Goal: Information Seeking & Learning: Learn about a topic

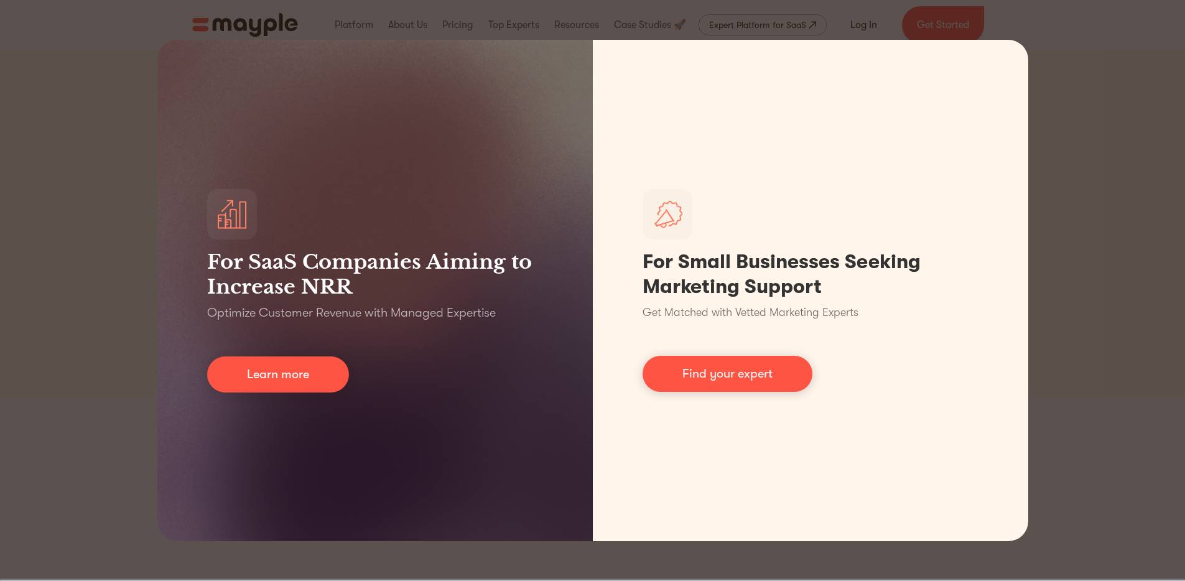
click at [1109, 314] on div "For SaaS Companies Aiming to Increase NRR Optimize Customer Revenue with Manage…" at bounding box center [592, 290] width 1185 height 581
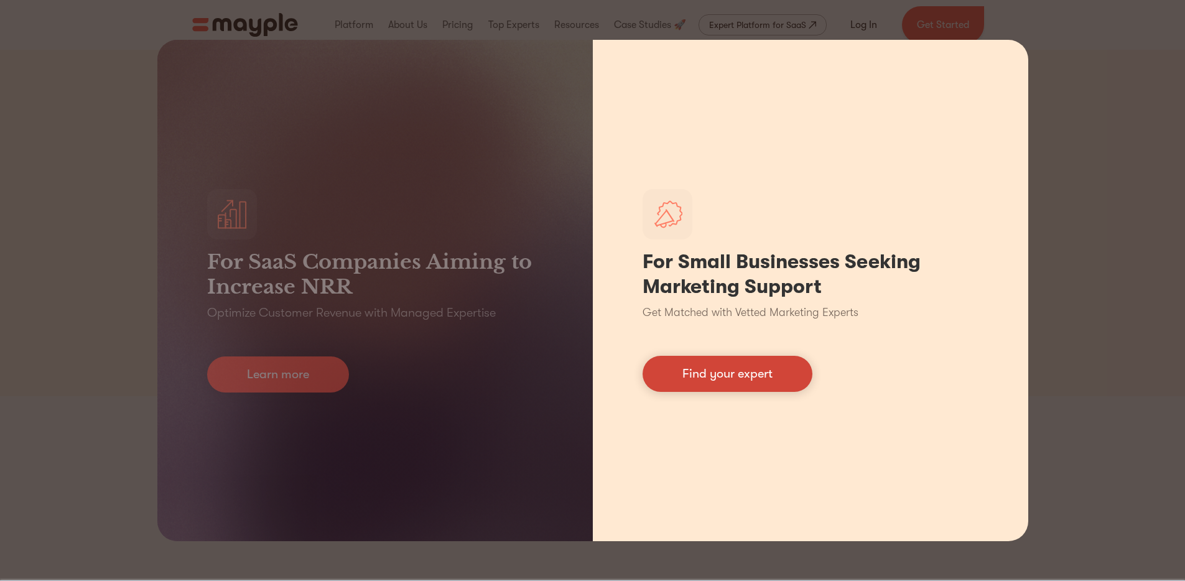
click at [787, 377] on link "Find your expert" at bounding box center [727, 374] width 170 height 36
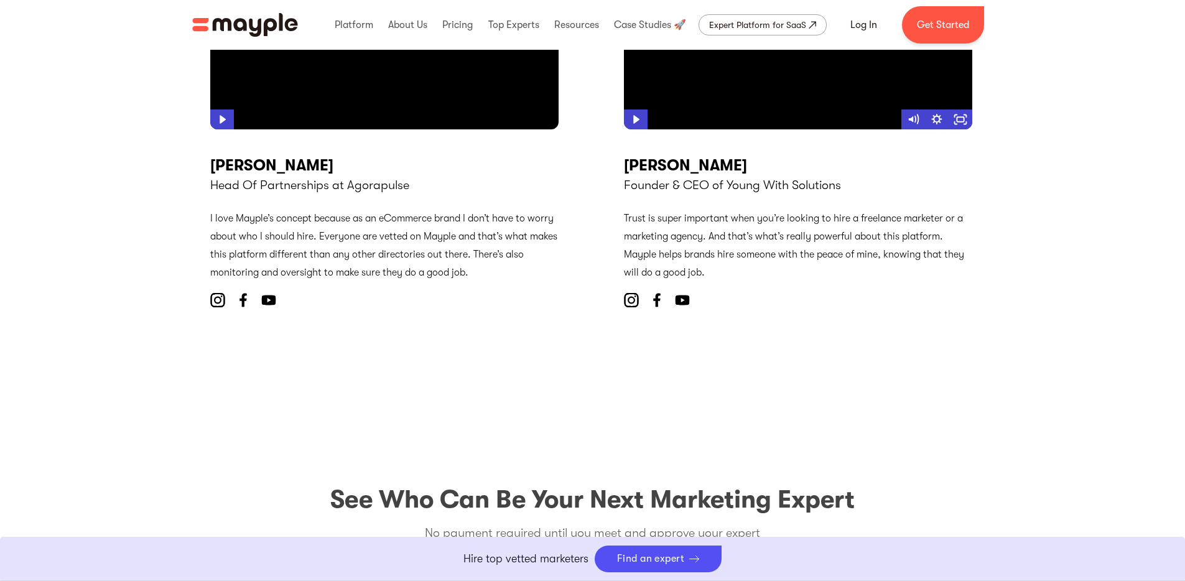
scroll to position [5146, 0]
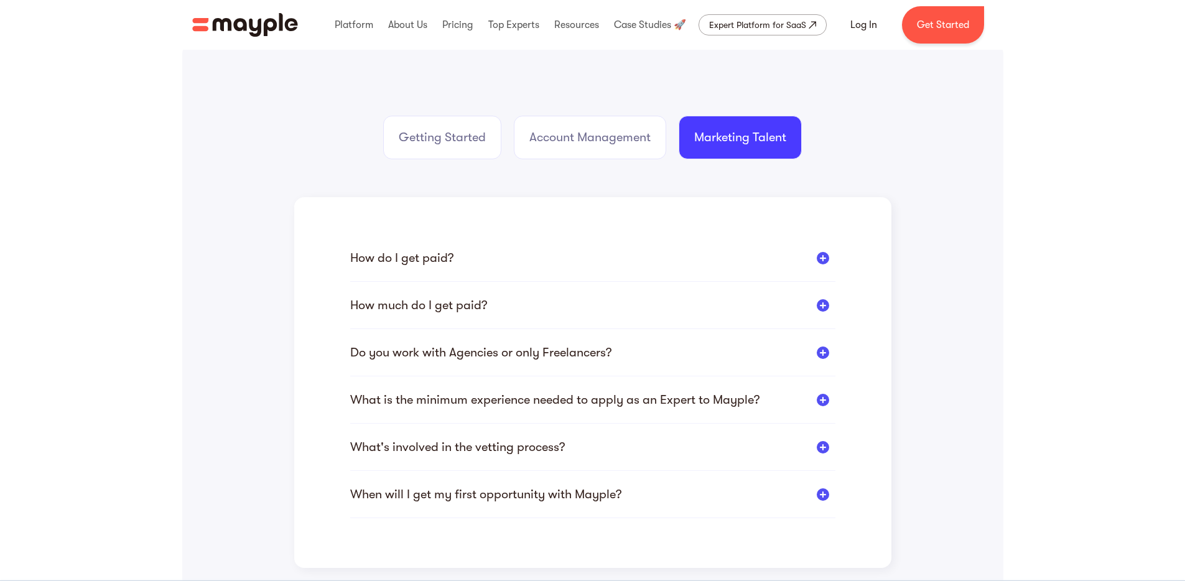
scroll to position [182, 0]
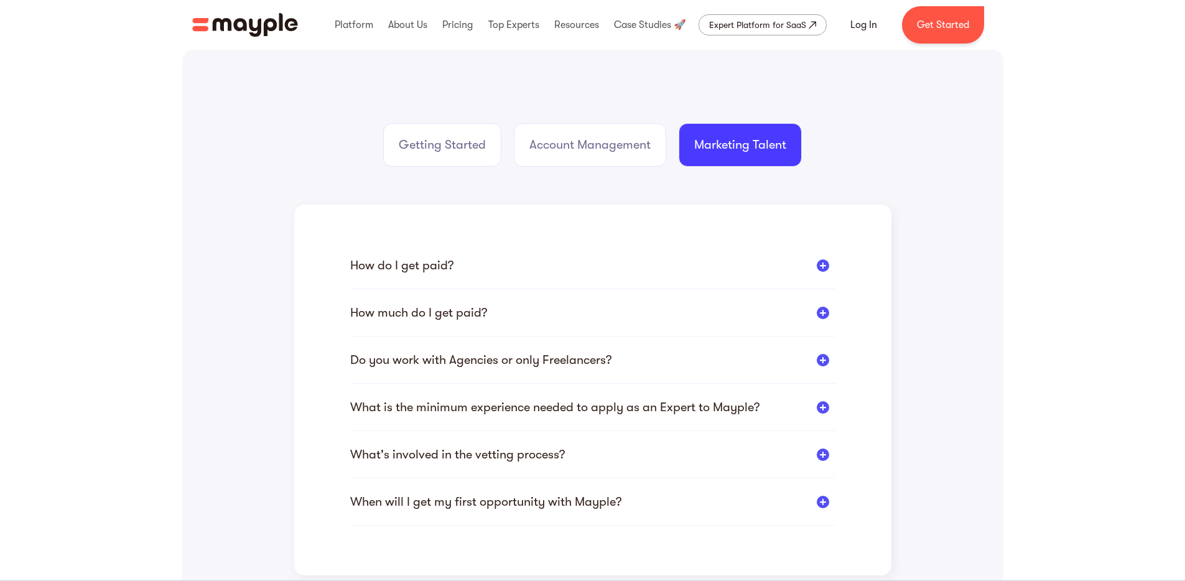
click at [394, 359] on div "Do you work with Agencies or only Freelancers?" at bounding box center [480, 360] width 261 height 16
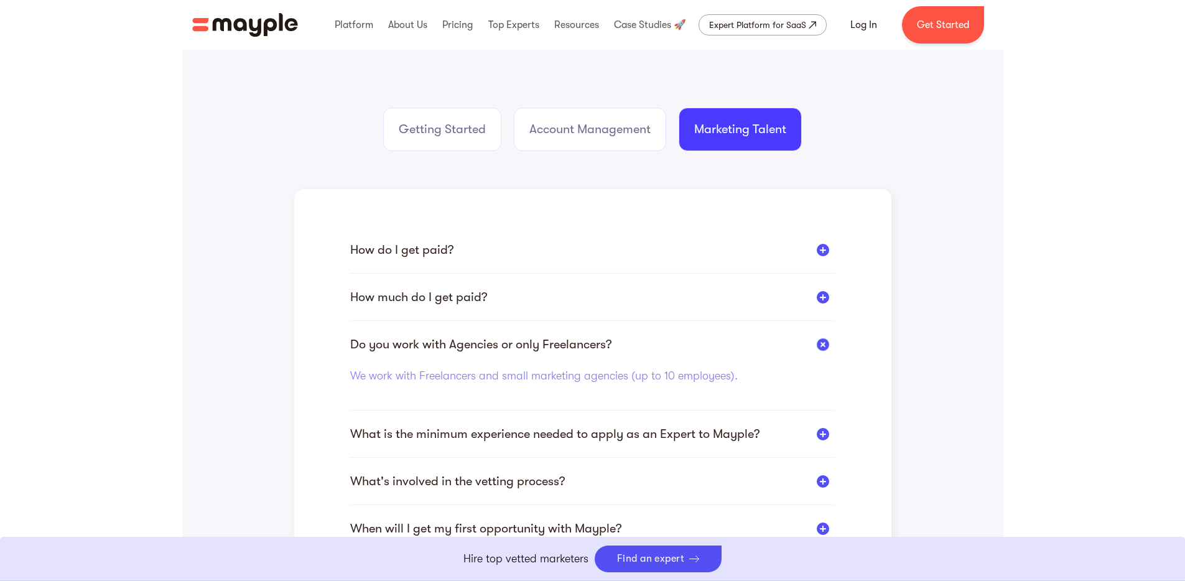
scroll to position [306, 0]
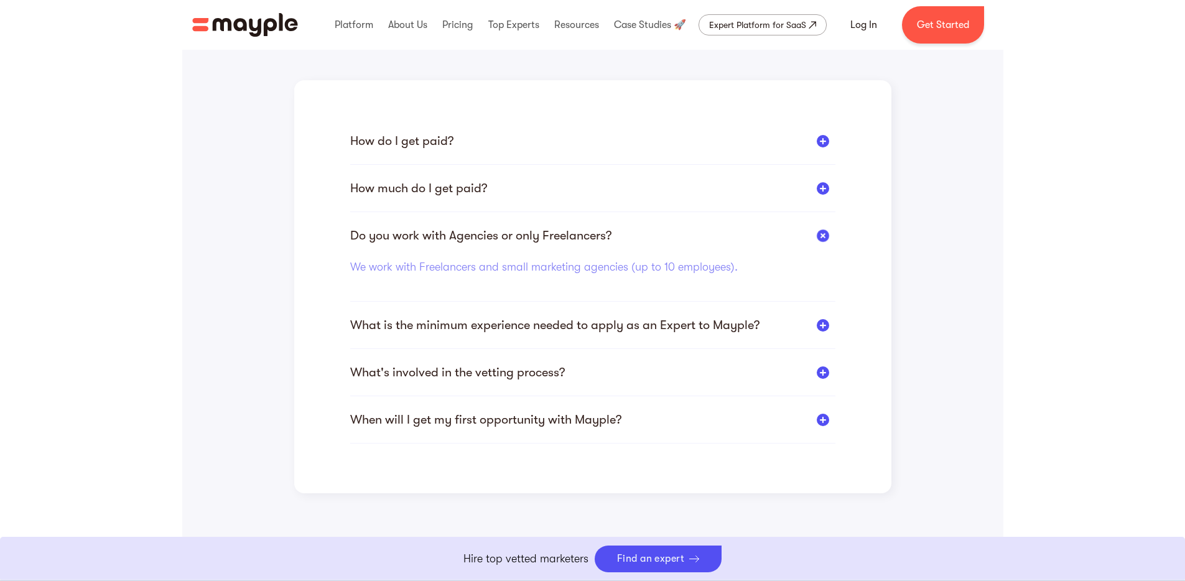
click at [450, 343] on div "What is the minimum experience needed to apply as an Expert to Mayple? To join …" at bounding box center [592, 333] width 485 height 32
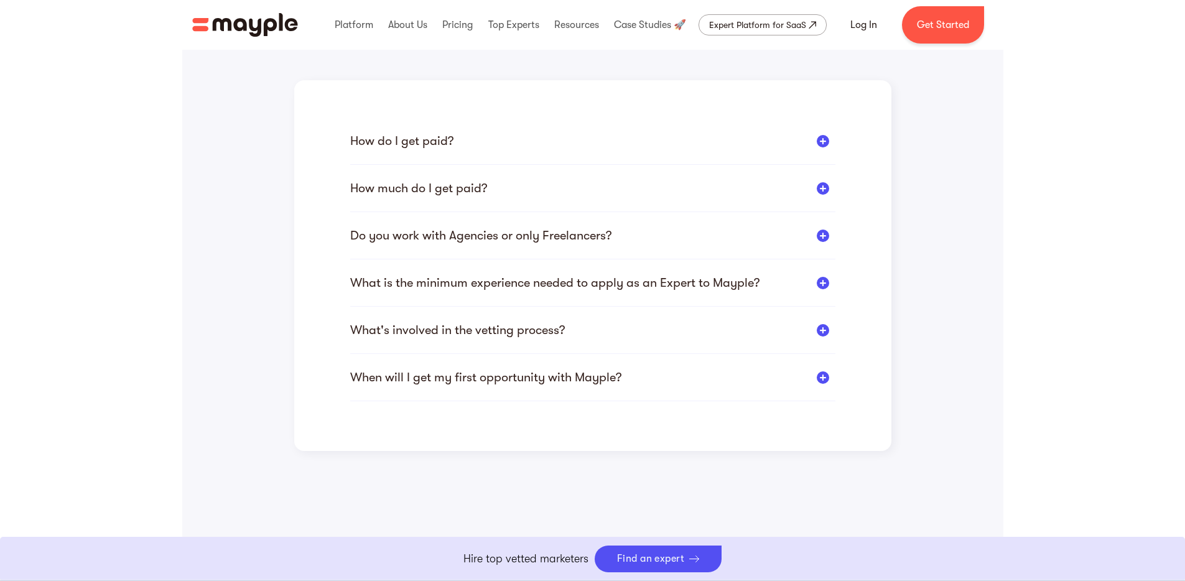
click at [464, 275] on div "What is the minimum experience needed to apply as an Expert to Mayple?" at bounding box center [554, 283] width 409 height 16
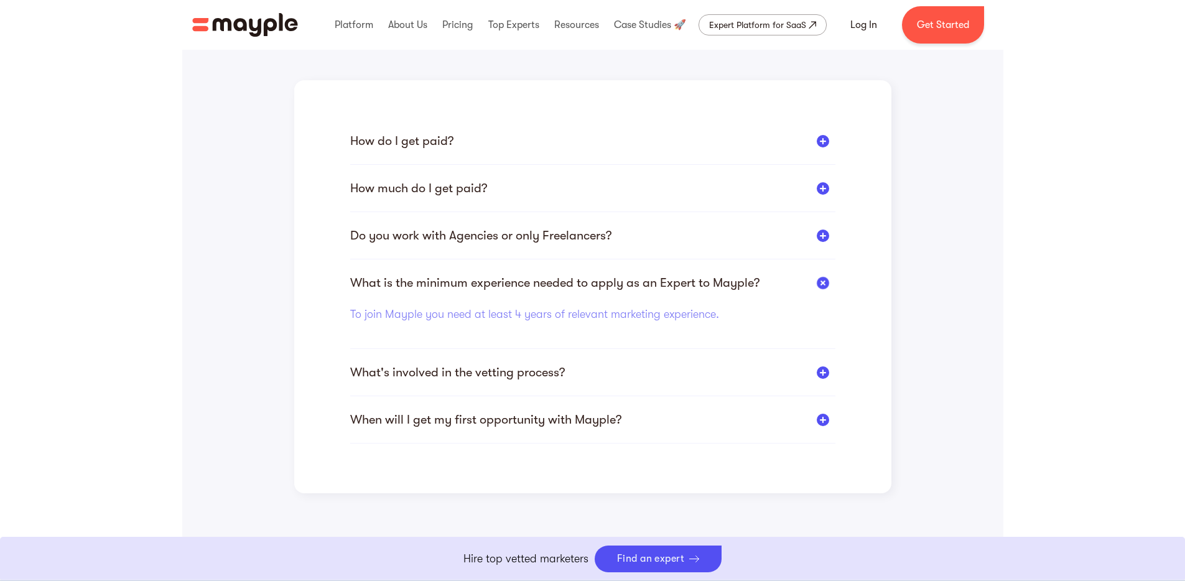
click at [449, 374] on div "What's involved in the vetting process?" at bounding box center [457, 372] width 215 height 16
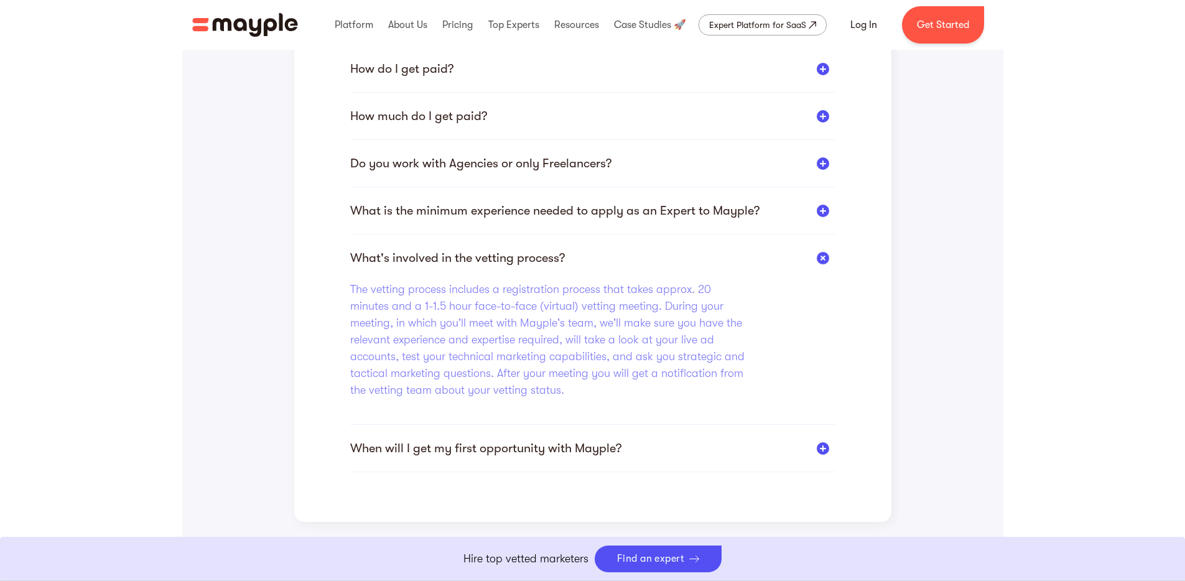
scroll to position [394, 0]
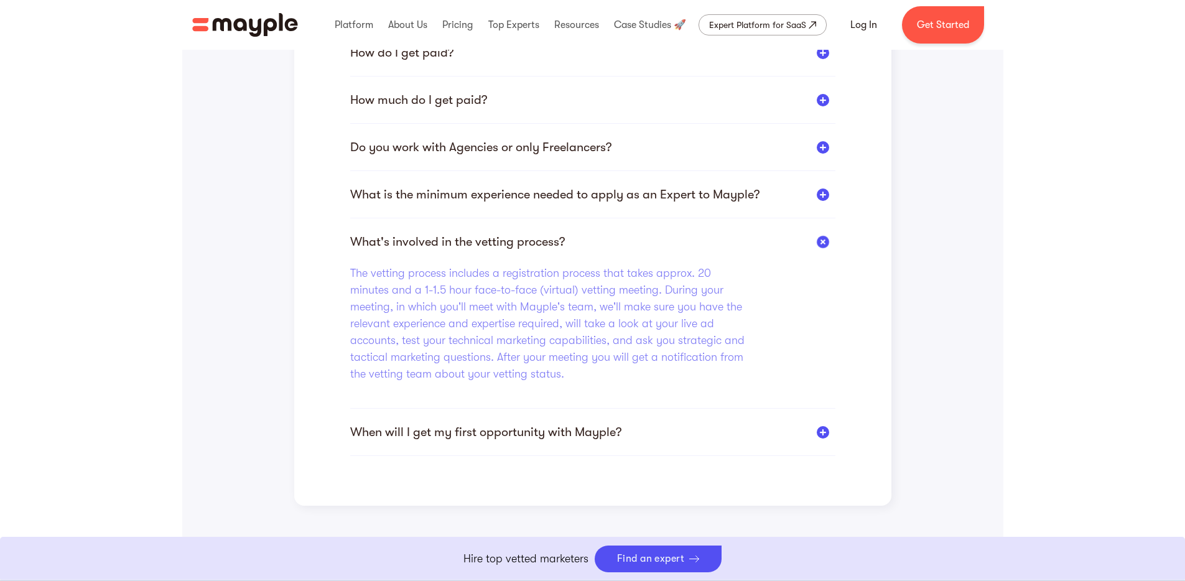
click at [472, 426] on div "When will I get my first opportunity with Mayple?" at bounding box center [485, 432] width 271 height 16
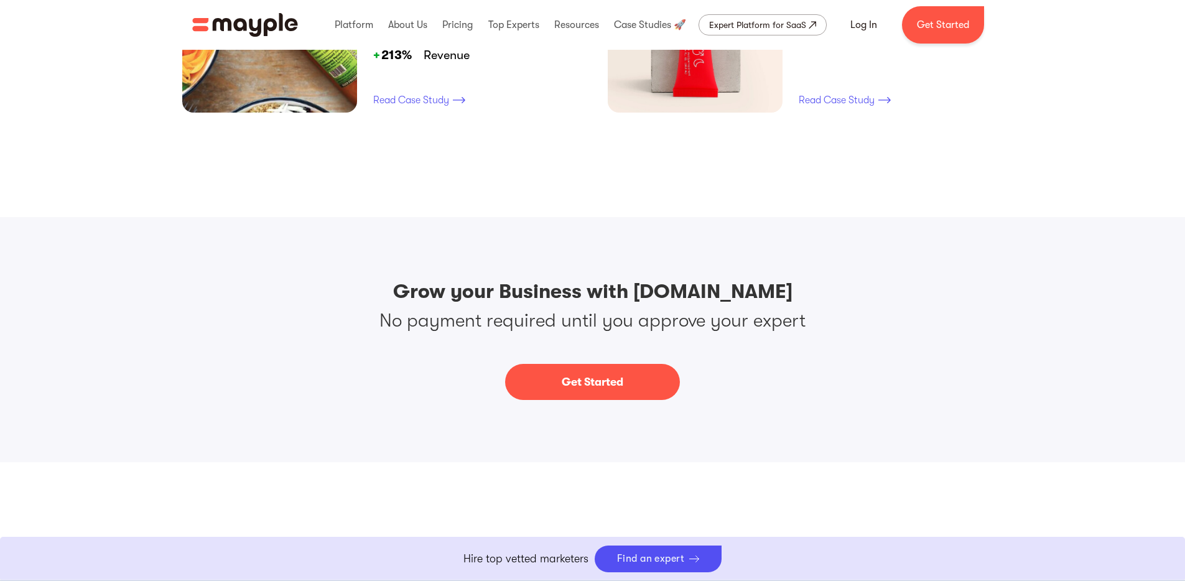
scroll to position [1564, 0]
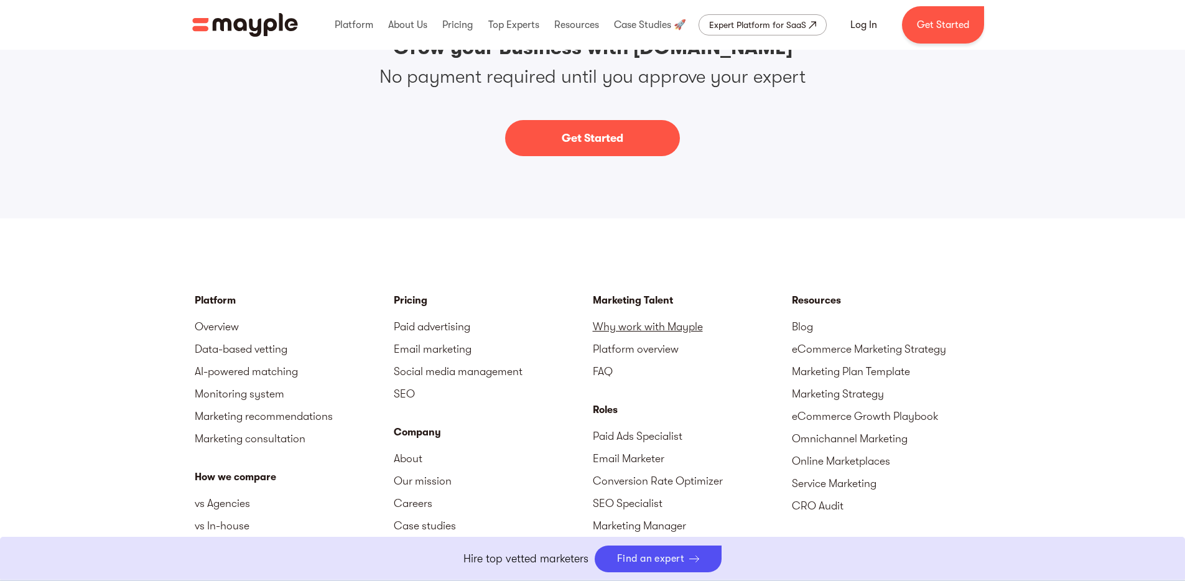
click at [616, 333] on link "Why work with Mayple" at bounding box center [692, 326] width 199 height 22
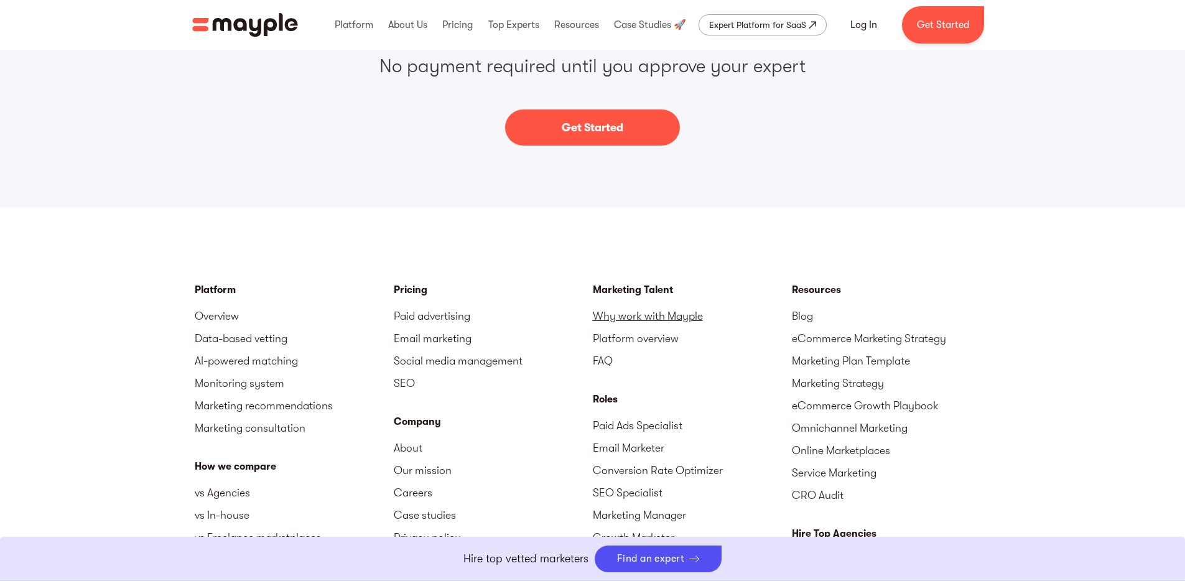
scroll to position [1542, 0]
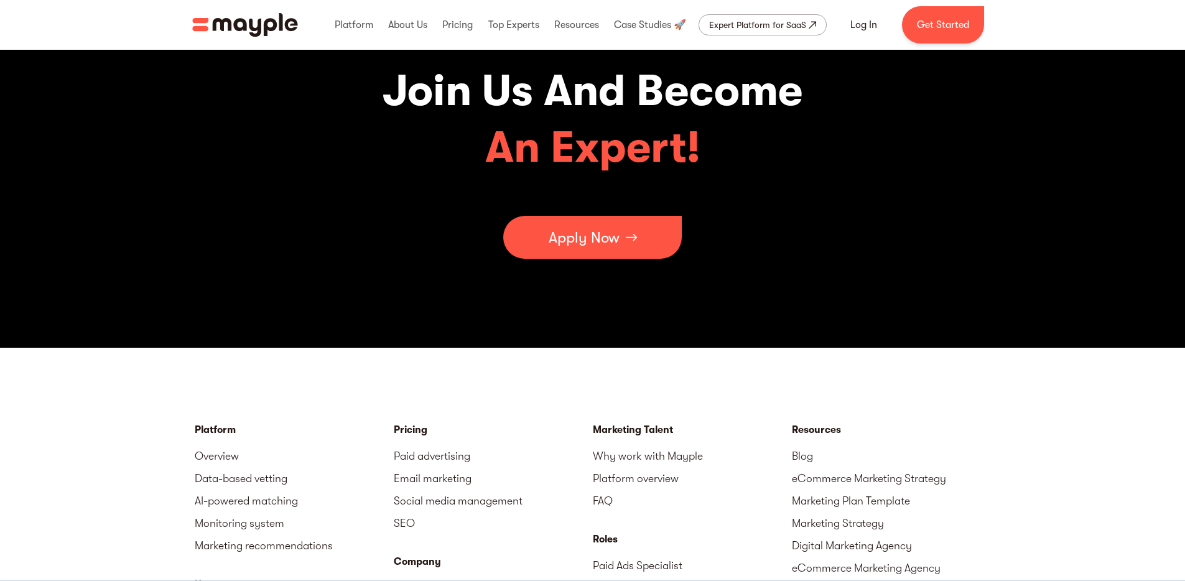
scroll to position [4075, 0]
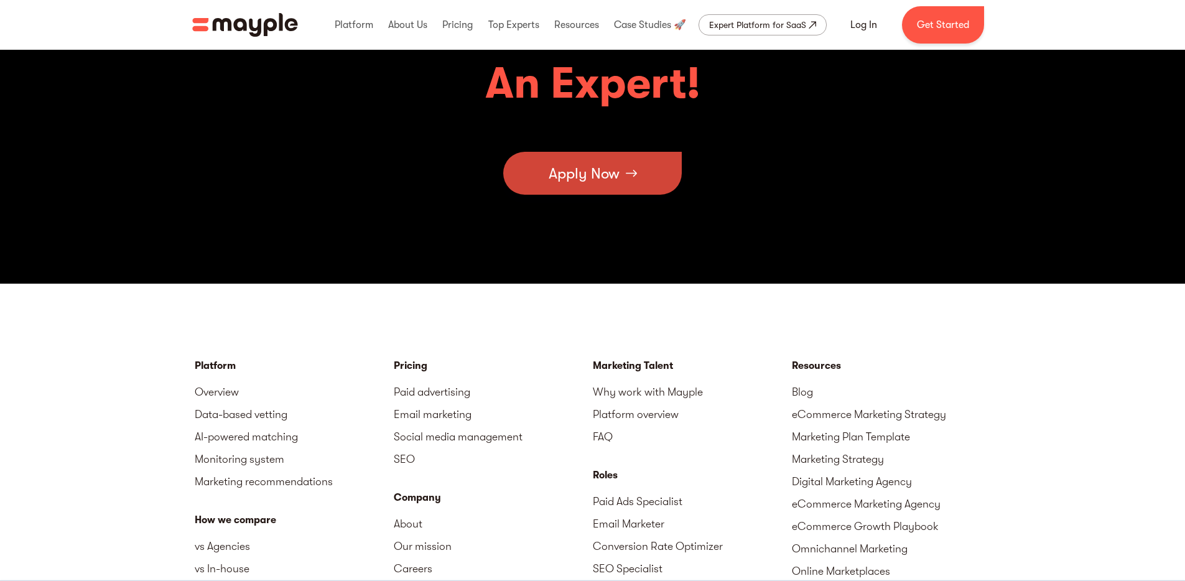
click at [606, 183] on div "Apply Now" at bounding box center [584, 173] width 71 height 37
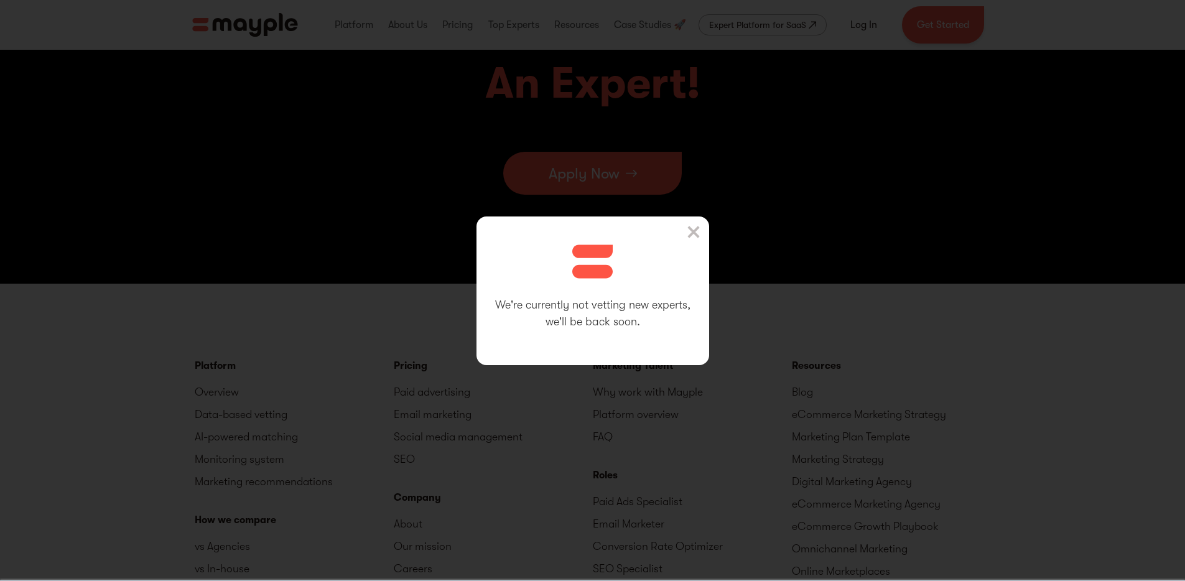
click at [691, 230] on div "We're currently not vetting new experts, we'll be back soon." at bounding box center [592, 290] width 233 height 149
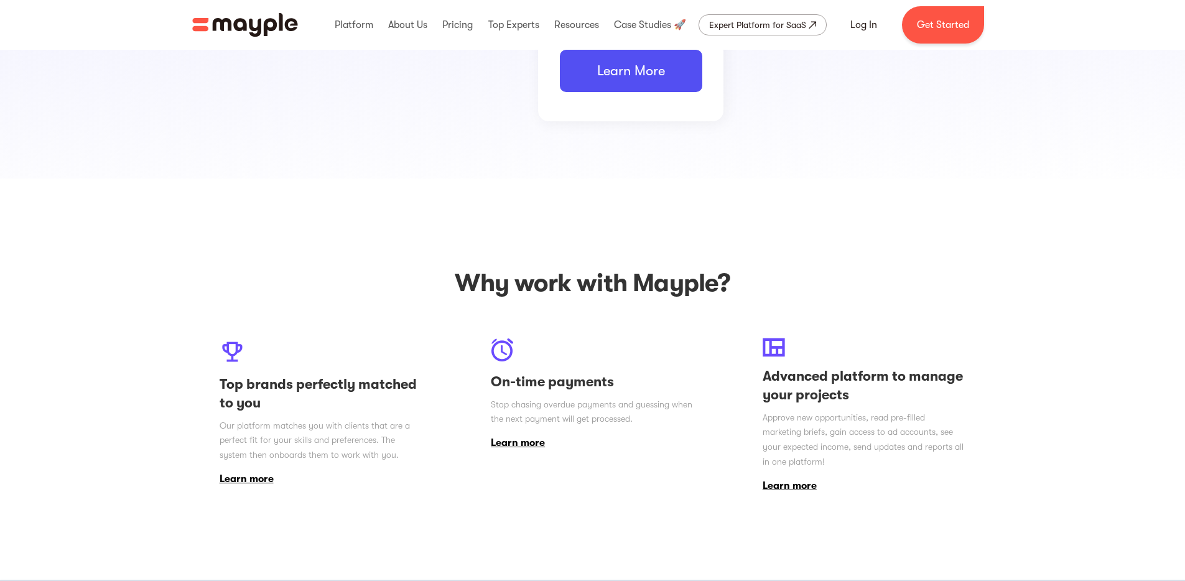
scroll to position [899, 0]
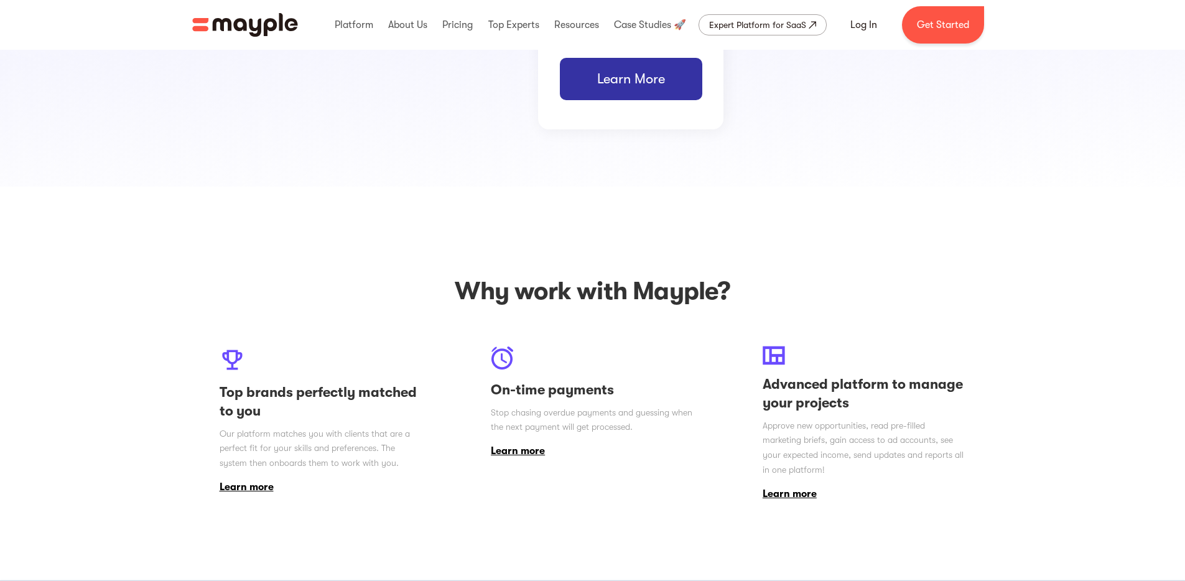
click at [603, 76] on link "Learn More" at bounding box center [631, 79] width 142 height 42
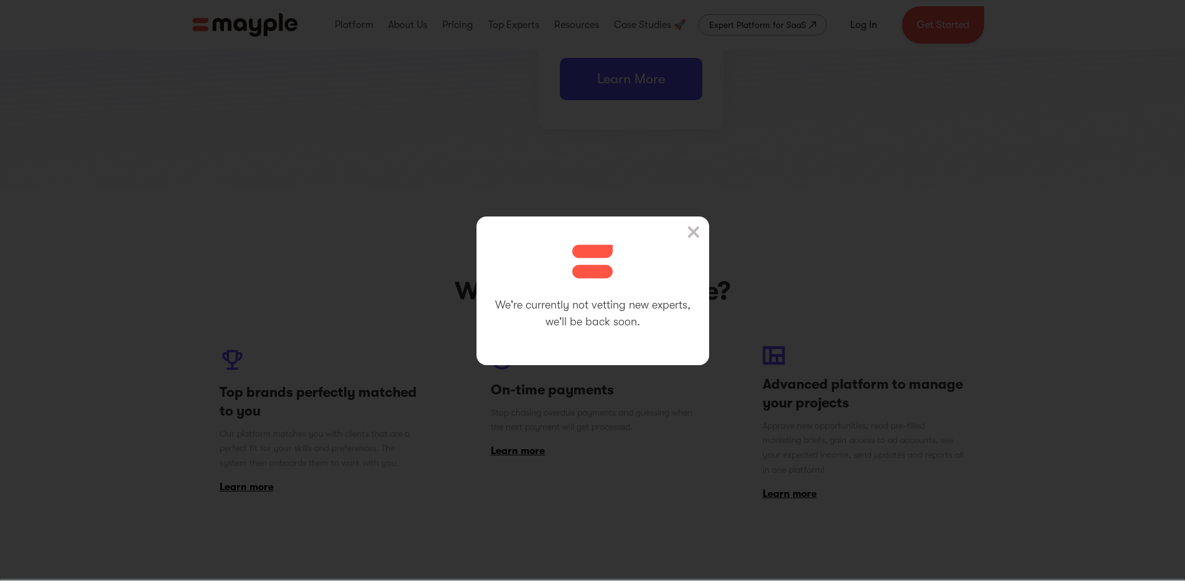
click at [699, 232] on img at bounding box center [693, 232] width 12 height 12
